Goal: Transaction & Acquisition: Purchase product/service

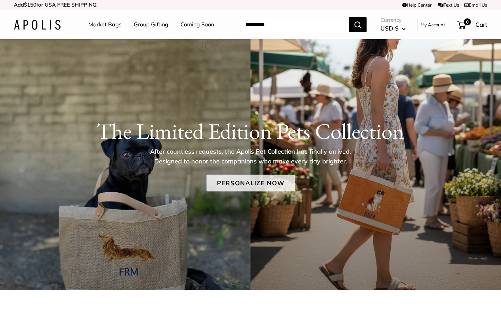
click at [236, 184] on link "Personalize Now" at bounding box center [251, 183] width 88 height 17
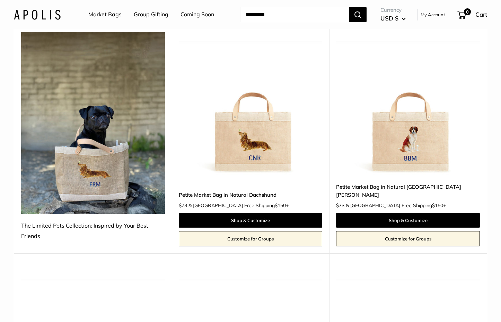
scroll to position [100, 0]
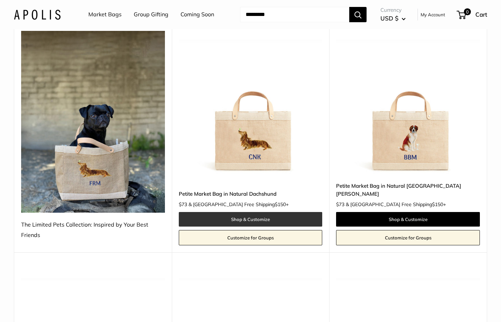
click at [266, 216] on link "Shop & Customize" at bounding box center [251, 219] width 144 height 15
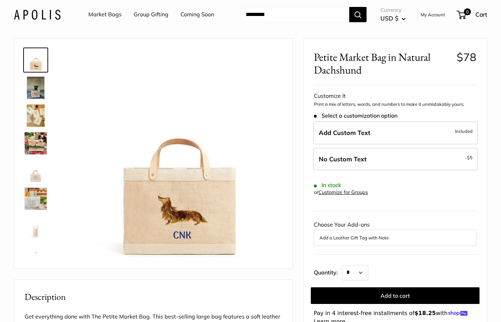
scroll to position [27, 0]
